Goal: Entertainment & Leisure: Consume media (video, audio)

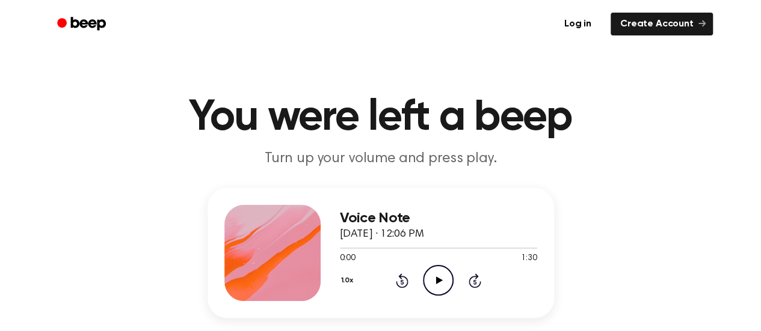
click at [444, 280] on icon "Play Audio" at bounding box center [438, 280] width 31 height 31
click at [405, 278] on icon "Rewind 5 seconds" at bounding box center [401, 281] width 13 height 16
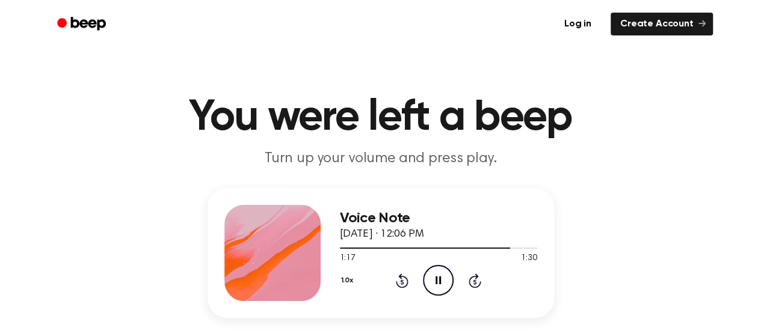
click at [340, 248] on div at bounding box center [427, 248] width 174 height 1
click at [444, 284] on icon "Pause Audio" at bounding box center [438, 280] width 31 height 31
click at [431, 281] on icon "Play Audio" at bounding box center [438, 280] width 31 height 31
click at [445, 284] on icon "Pause Audio" at bounding box center [438, 280] width 31 height 31
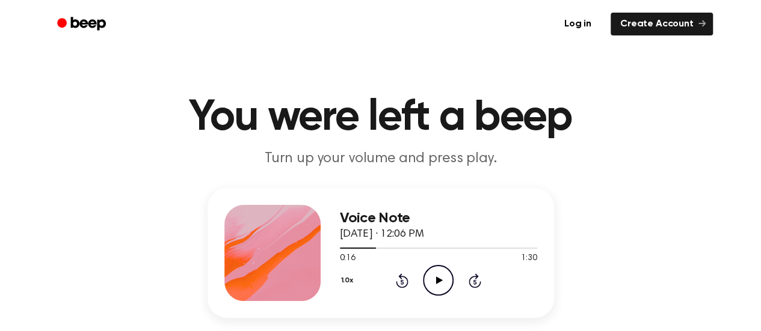
click at [438, 278] on icon at bounding box center [439, 281] width 7 height 8
click at [434, 281] on icon "Pause Audio" at bounding box center [438, 280] width 31 height 31
drag, startPoint x: 0, startPoint y: 0, endPoint x: 435, endPoint y: 250, distance: 502.2
click at [436, 277] on icon at bounding box center [439, 281] width 7 height 8
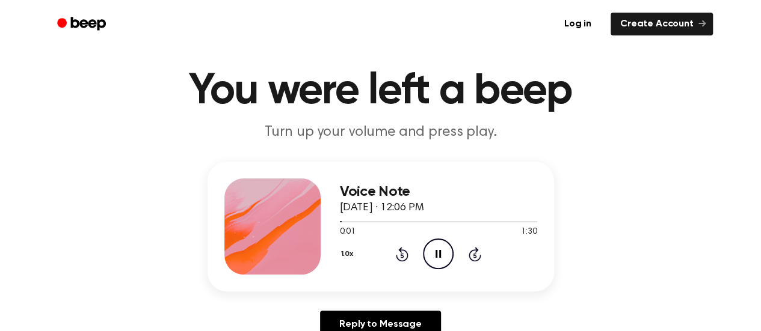
scroll to position [26, 0]
click at [435, 250] on icon at bounding box center [437, 254] width 5 height 8
click at [436, 250] on icon at bounding box center [439, 254] width 7 height 8
click at [434, 247] on icon "Pause Audio" at bounding box center [438, 254] width 31 height 31
click at [444, 257] on icon "Play Audio" at bounding box center [438, 254] width 31 height 31
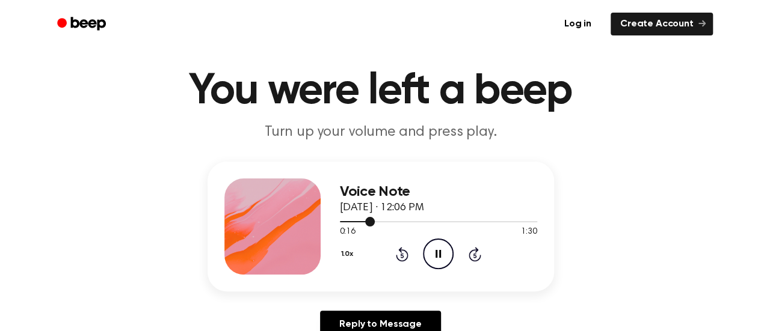
click at [342, 221] on div at bounding box center [357, 221] width 35 height 1
drag, startPoint x: 367, startPoint y: 221, endPoint x: 322, endPoint y: 220, distance: 45.1
click at [322, 220] on div "Voice Note September 7, 2025 · 12:06 PM 0:16 1:30 Your browser does not support…" at bounding box center [380, 227] width 346 height 130
click at [376, 229] on div "0:16 1:30" at bounding box center [438, 232] width 197 height 13
click at [342, 222] on div at bounding box center [357, 221] width 35 height 1
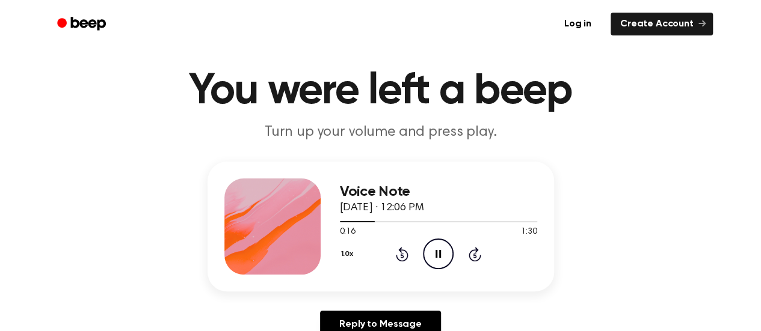
click at [398, 251] on icon "Rewind 5 seconds" at bounding box center [401, 255] width 13 height 16
click at [374, 221] on span at bounding box center [370, 222] width 10 height 10
drag, startPoint x: 370, startPoint y: 222, endPoint x: 308, endPoint y: 218, distance: 62.1
click at [308, 218] on div "Voice Note September 7, 2025 · 12:06 PM 0:16 1:30 Your browser does not support…" at bounding box center [380, 227] width 346 height 130
click at [342, 223] on div at bounding box center [438, 222] width 197 height 10
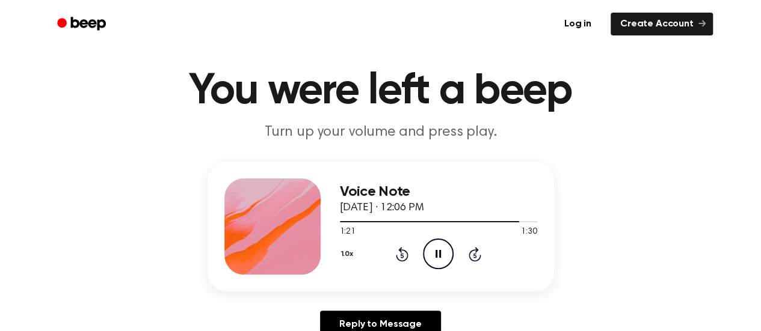
click at [441, 249] on icon "Pause Audio" at bounding box center [438, 254] width 31 height 31
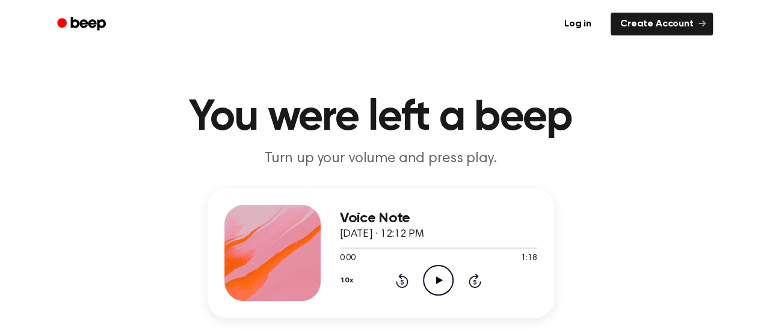
click at [433, 283] on icon "Play Audio" at bounding box center [438, 280] width 31 height 31
click at [433, 283] on icon "Pause Audio" at bounding box center [438, 280] width 31 height 31
